Goal: Task Accomplishment & Management: Manage account settings

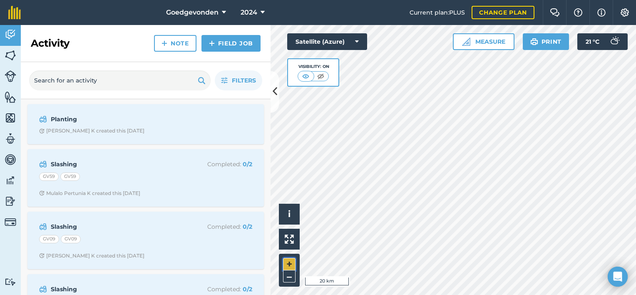
click at [293, 261] on button "+" at bounding box center [289, 264] width 12 height 12
click at [469, 294] on html "Goedgevonden 2024 Current plan : PLUS Change plan Farm Chat Help Info Settings …" at bounding box center [318, 147] width 636 height 295
click at [271, 87] on button at bounding box center [275, 92] width 8 height 42
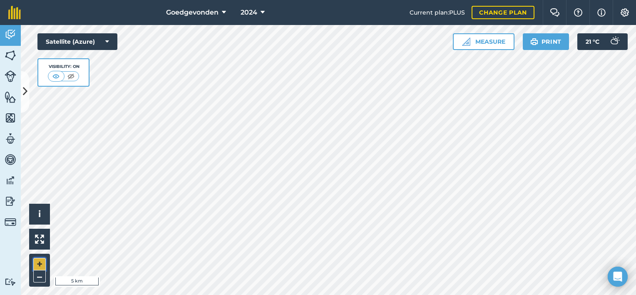
click at [42, 263] on button "+" at bounding box center [39, 264] width 12 height 12
click at [39, 264] on button "+" at bounding box center [39, 264] width 12 height 12
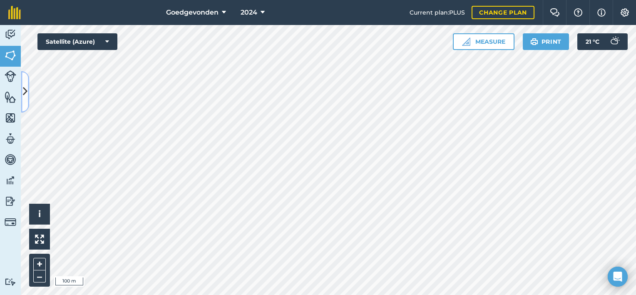
click at [26, 91] on icon at bounding box center [25, 92] width 5 height 15
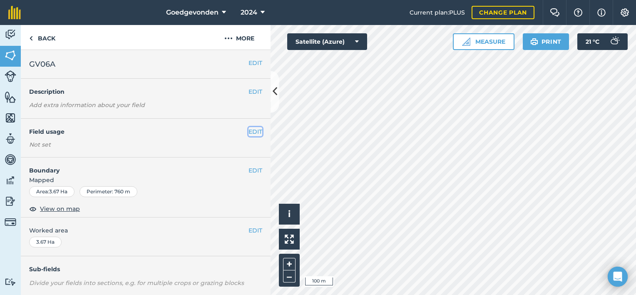
click at [249, 129] on button "EDIT" at bounding box center [256, 131] width 14 height 9
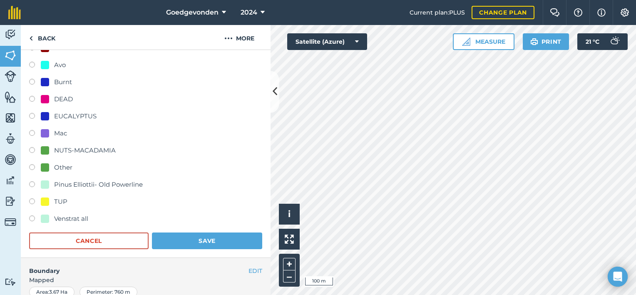
scroll to position [253, 0]
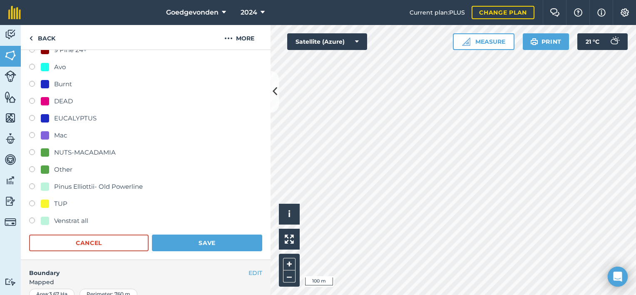
click at [33, 115] on label at bounding box center [35, 119] width 12 height 8
radio input "true"
radio input "false"
click at [177, 238] on button "Save" at bounding box center [207, 242] width 110 height 17
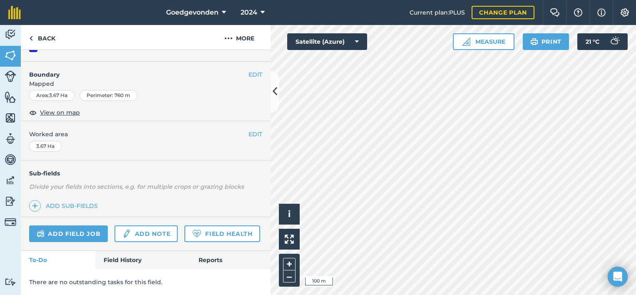
scroll to position [119, 0]
click at [252, 129] on button "EDIT" at bounding box center [256, 133] width 14 height 9
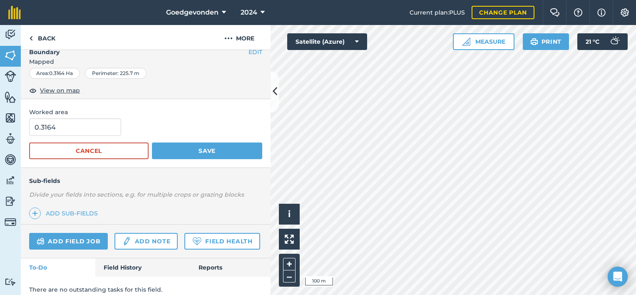
click at [252, 110] on span "Worked area" at bounding box center [145, 111] width 233 height 9
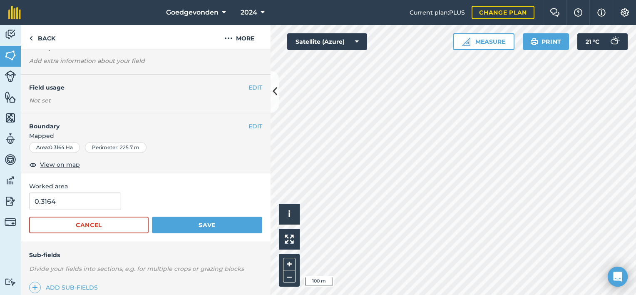
scroll to position [31, 0]
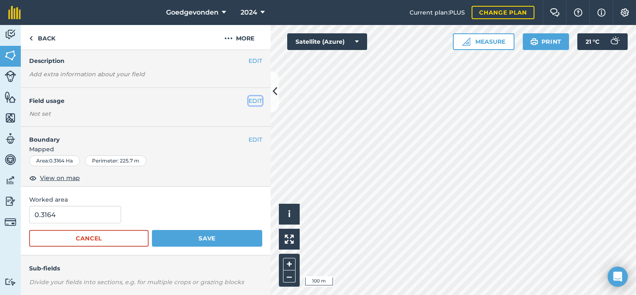
click at [249, 100] on button "EDIT" at bounding box center [256, 100] width 14 height 9
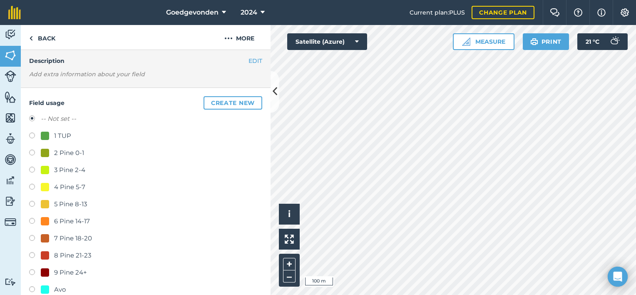
click at [33, 202] on label at bounding box center [35, 205] width 12 height 8
radio input "true"
radio input "false"
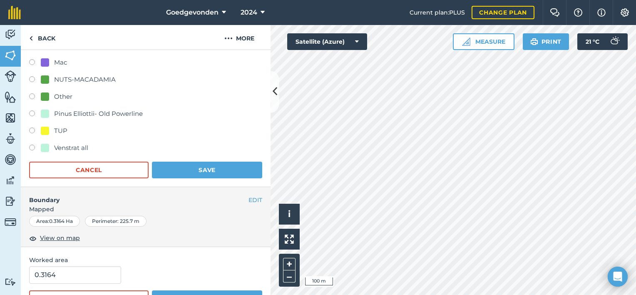
scroll to position [393, 0]
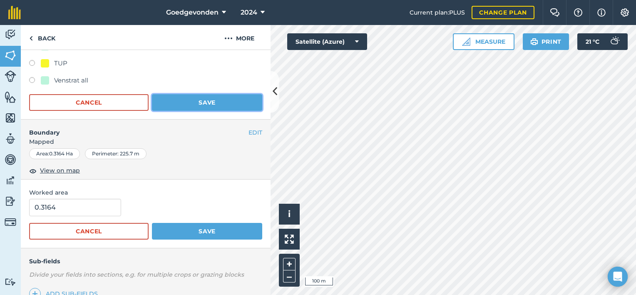
click at [222, 103] on button "Save" at bounding box center [207, 102] width 110 height 17
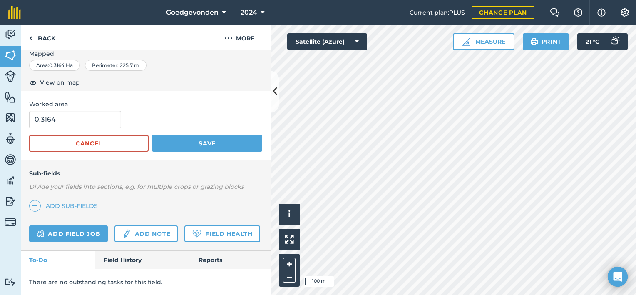
scroll to position [149, 0]
click at [202, 135] on button "Save" at bounding box center [207, 143] width 110 height 17
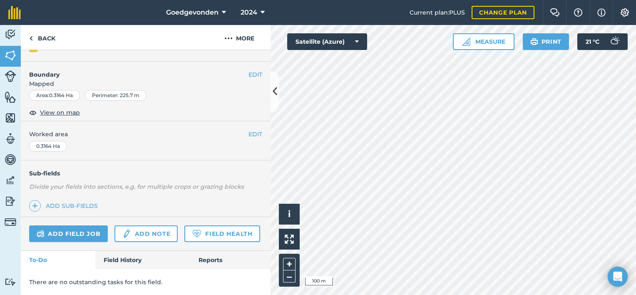
scroll to position [119, 0]
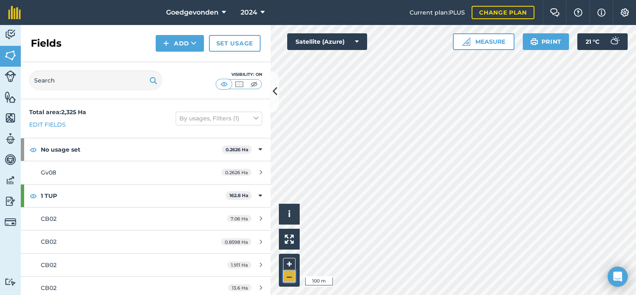
click at [291, 274] on button "–" at bounding box center [289, 276] width 12 height 12
click at [276, 96] on icon at bounding box center [275, 92] width 5 height 15
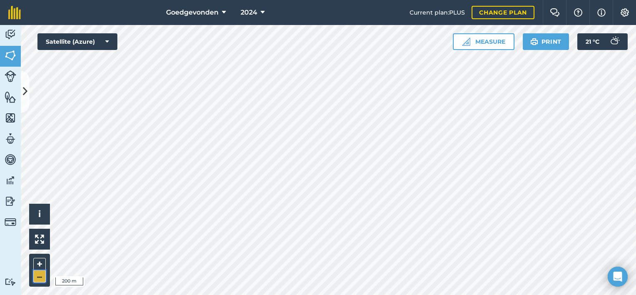
click at [38, 279] on button "–" at bounding box center [39, 276] width 12 height 12
click at [42, 261] on button "+" at bounding box center [39, 264] width 12 height 12
click at [40, 281] on button "–" at bounding box center [39, 276] width 12 height 12
click at [41, 265] on button "+" at bounding box center [39, 264] width 12 height 12
click at [41, 274] on button "–" at bounding box center [39, 276] width 12 height 12
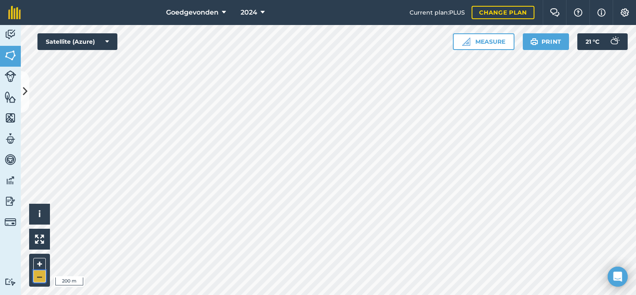
click at [41, 274] on button "–" at bounding box center [39, 276] width 12 height 12
